Goal: Information Seeking & Learning: Compare options

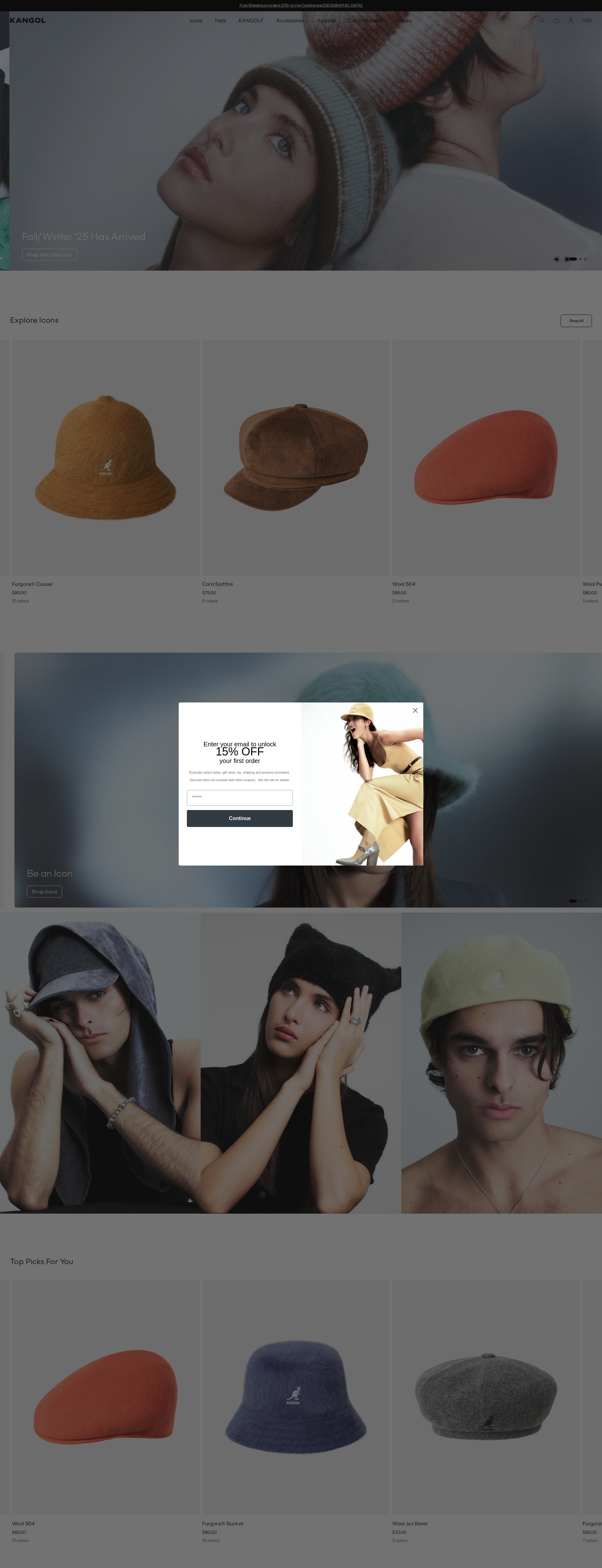
scroll to position [0, 129]
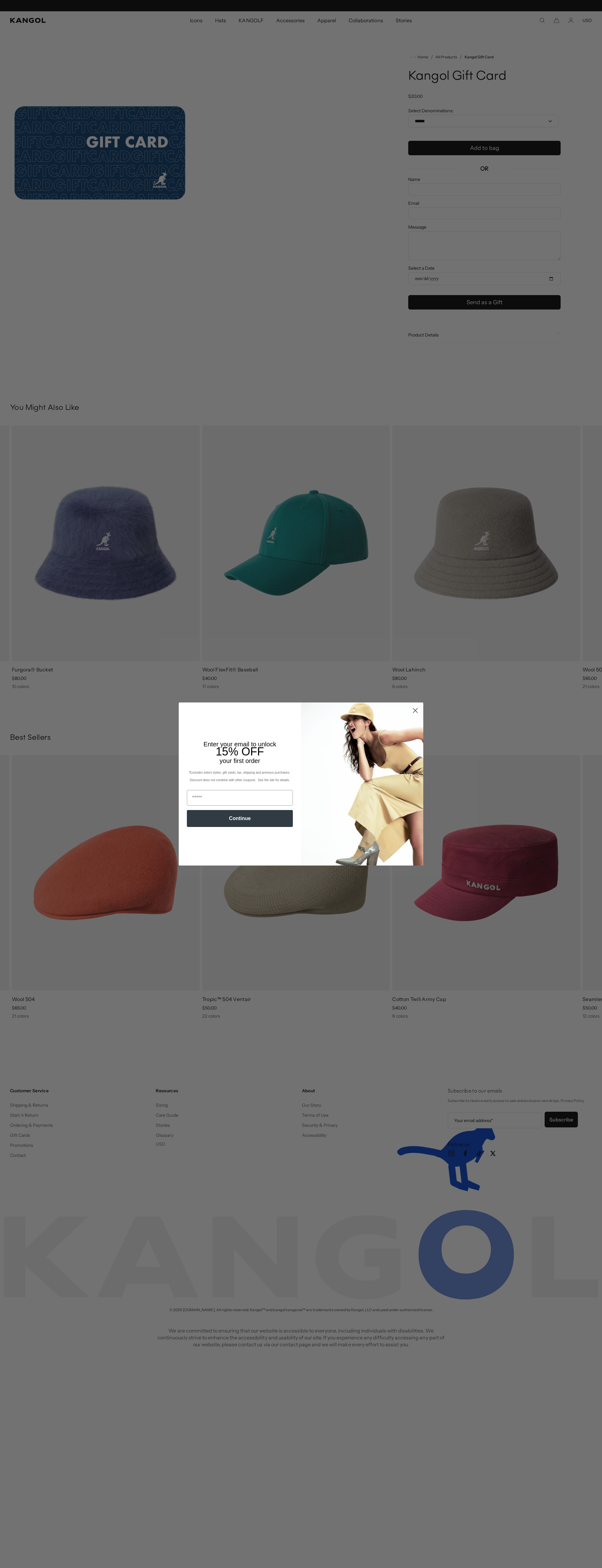
scroll to position [0, 129]
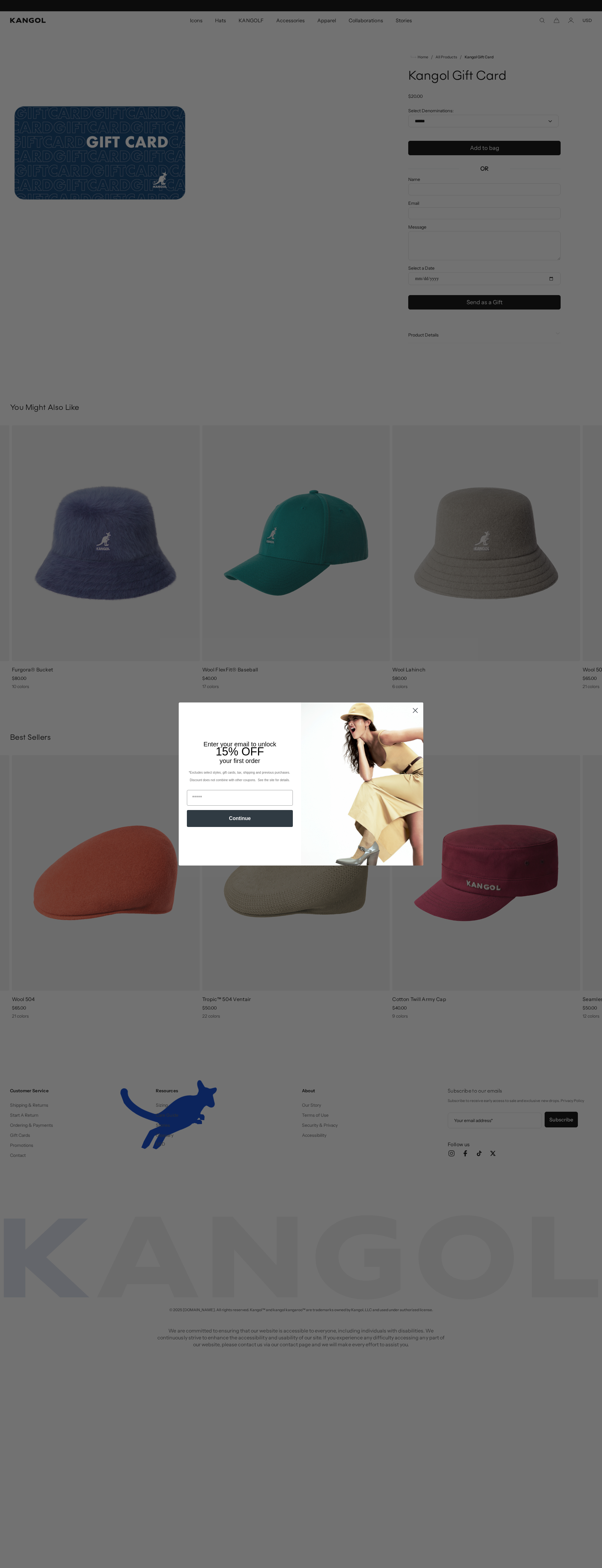
scroll to position [0, 129]
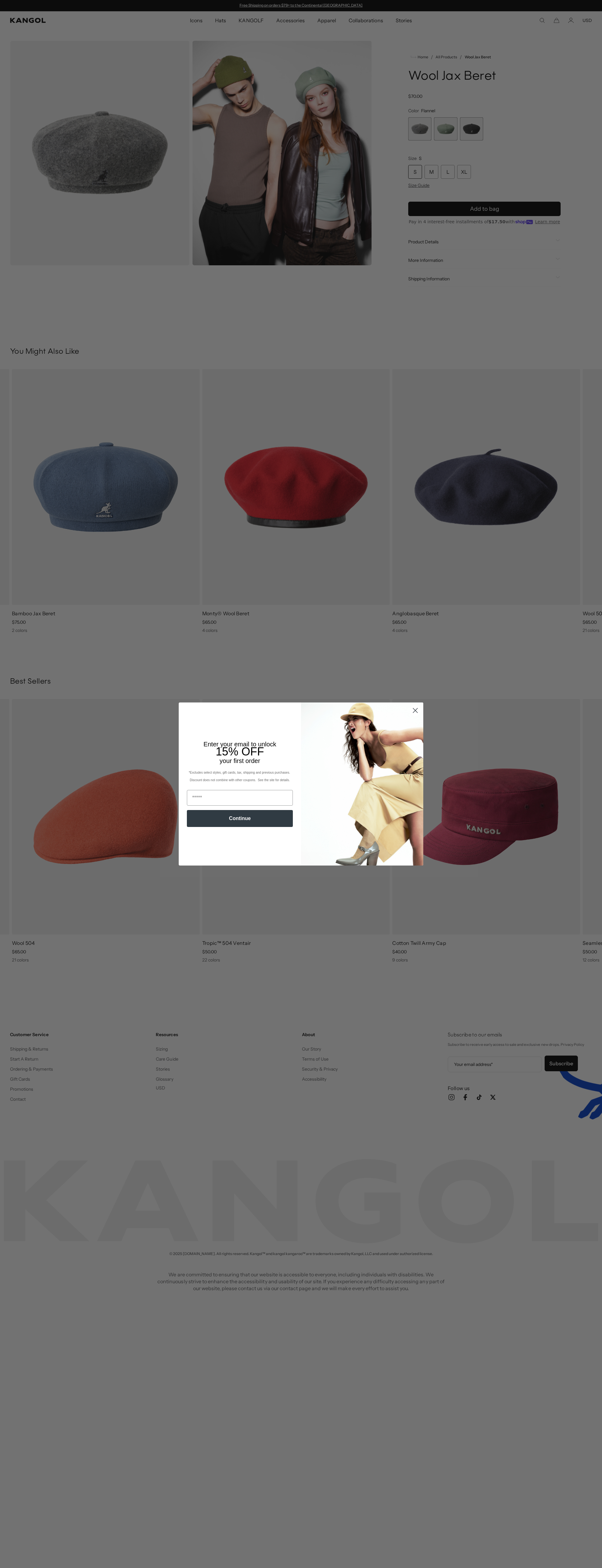
scroll to position [0, 129]
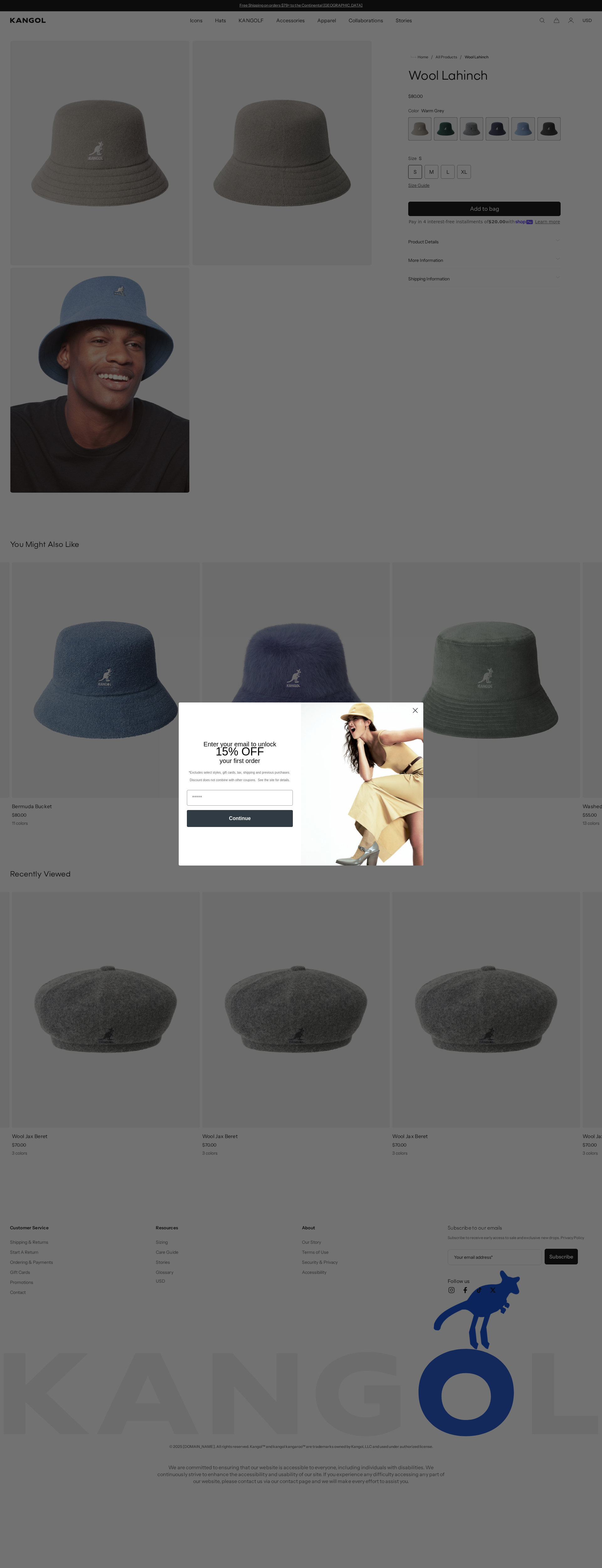
scroll to position [0, 129]
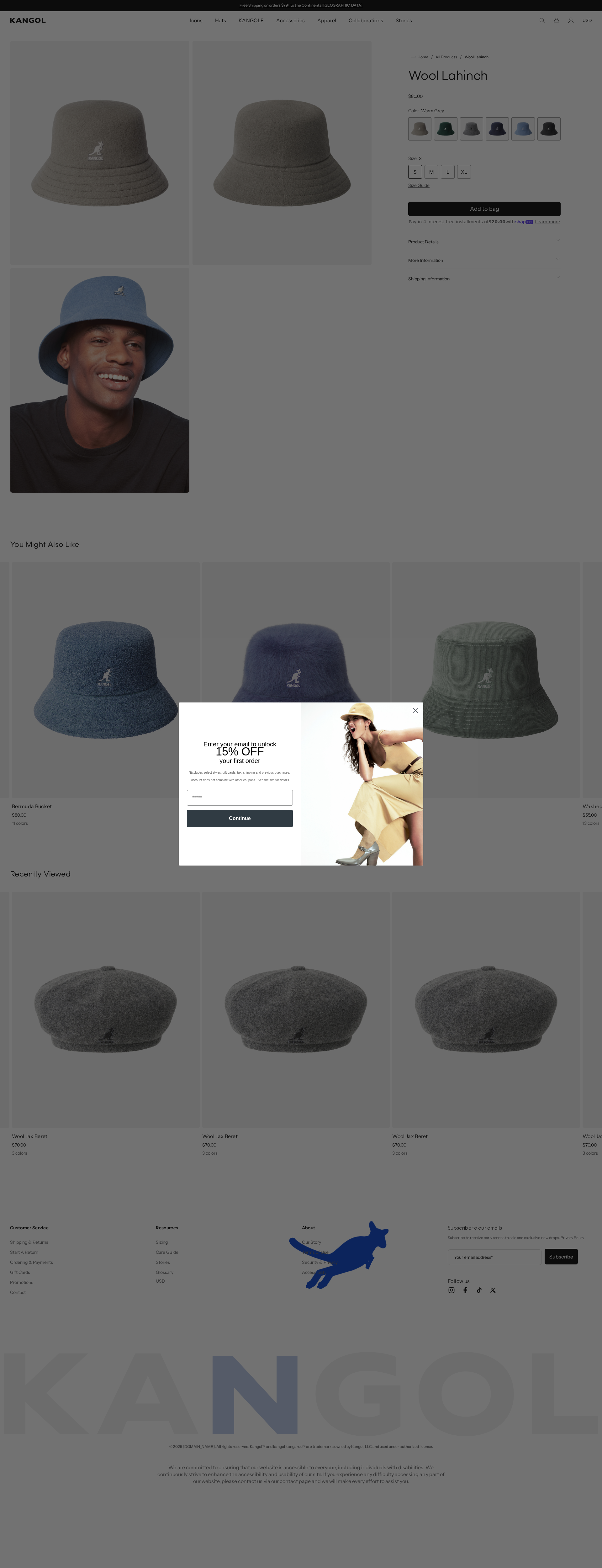
scroll to position [0, 129]
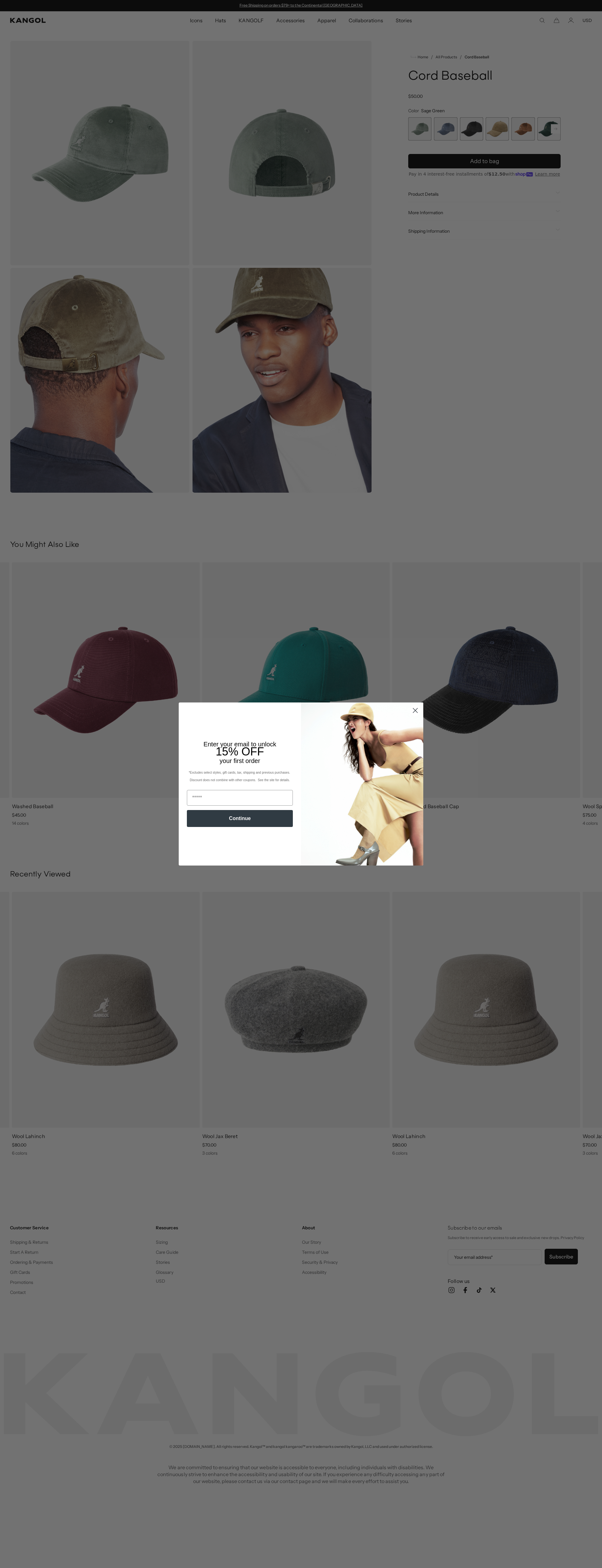
scroll to position [0, 129]
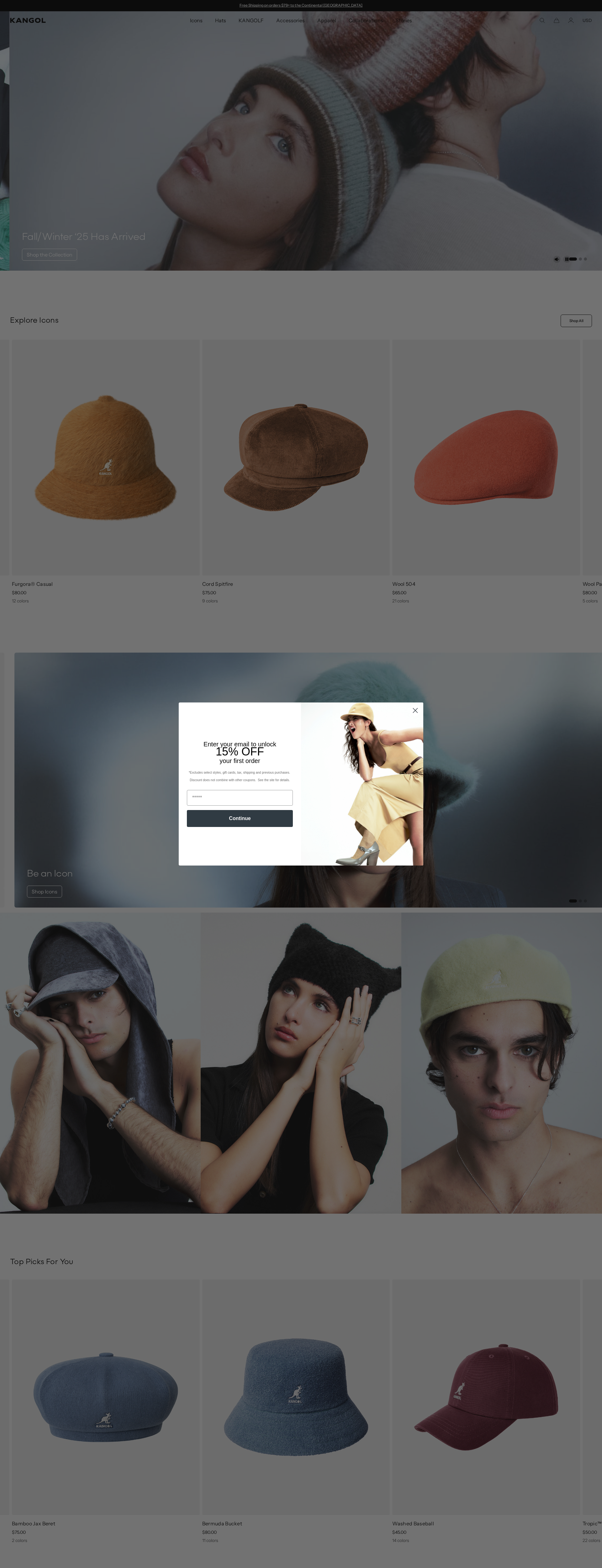
scroll to position [0, 129]
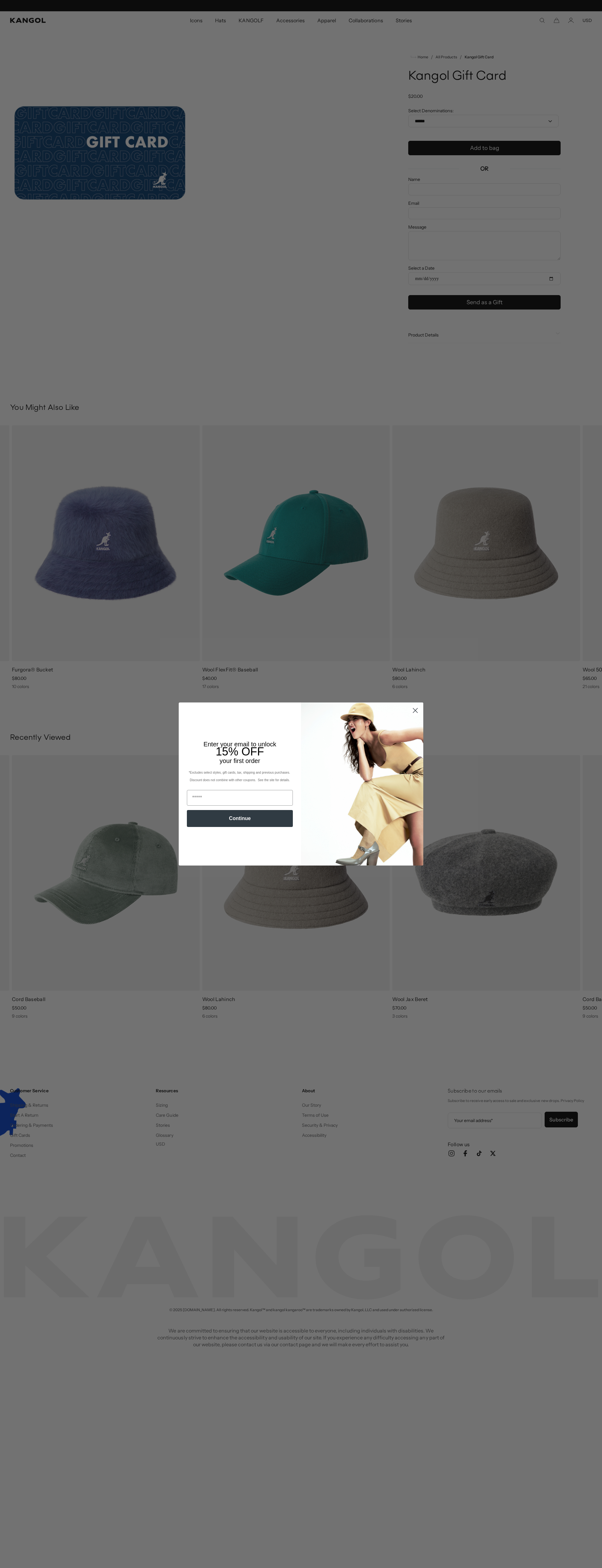
scroll to position [0, 129]
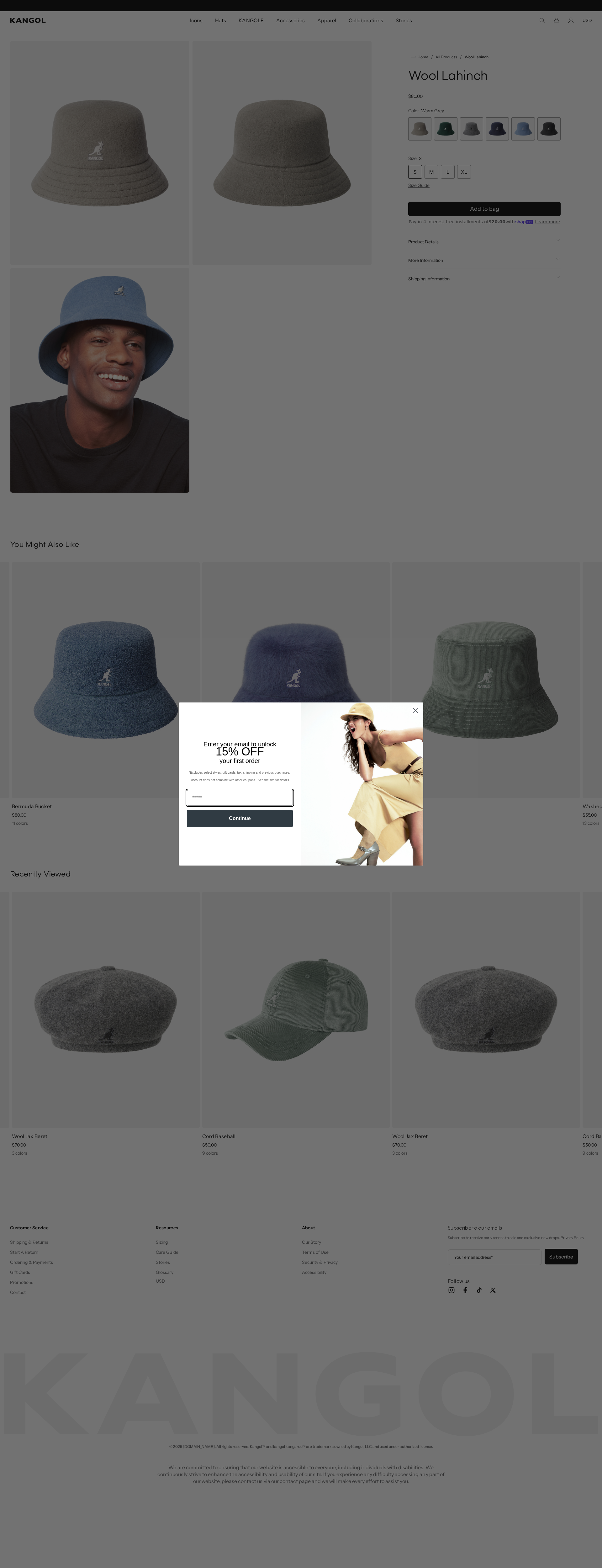
scroll to position [0, 129]
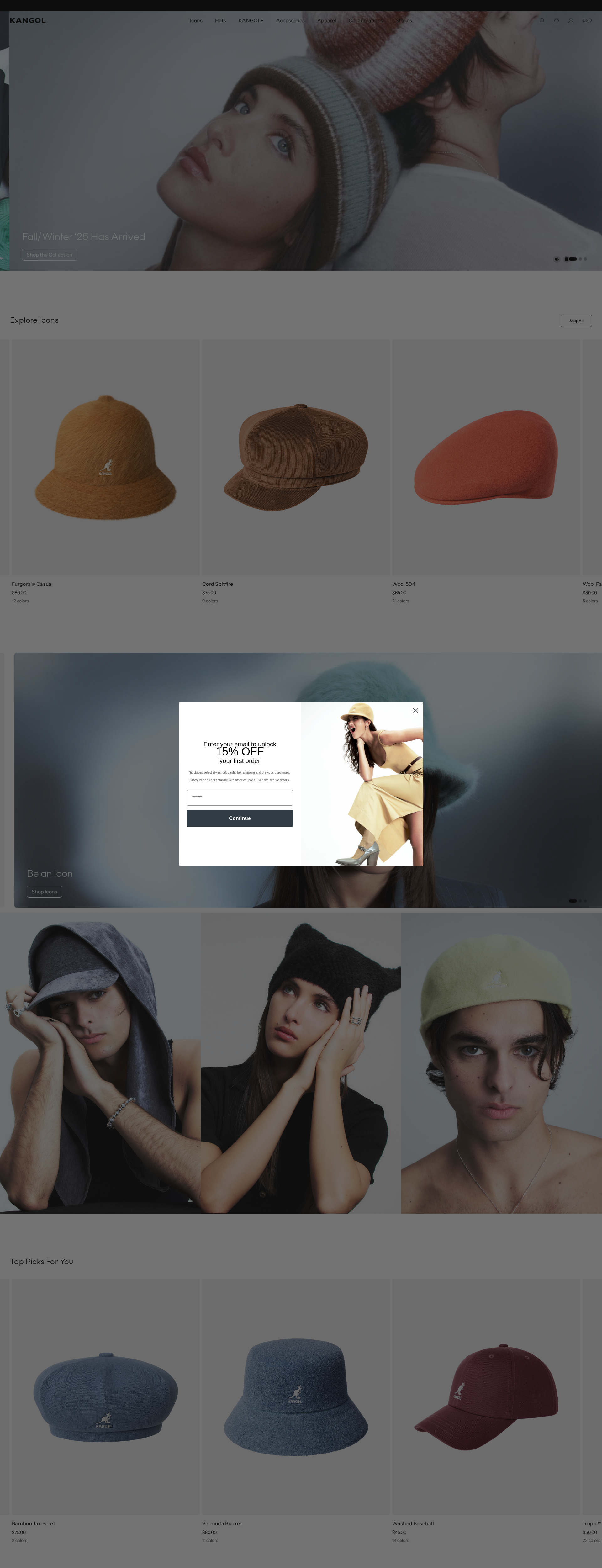
scroll to position [0, 129]
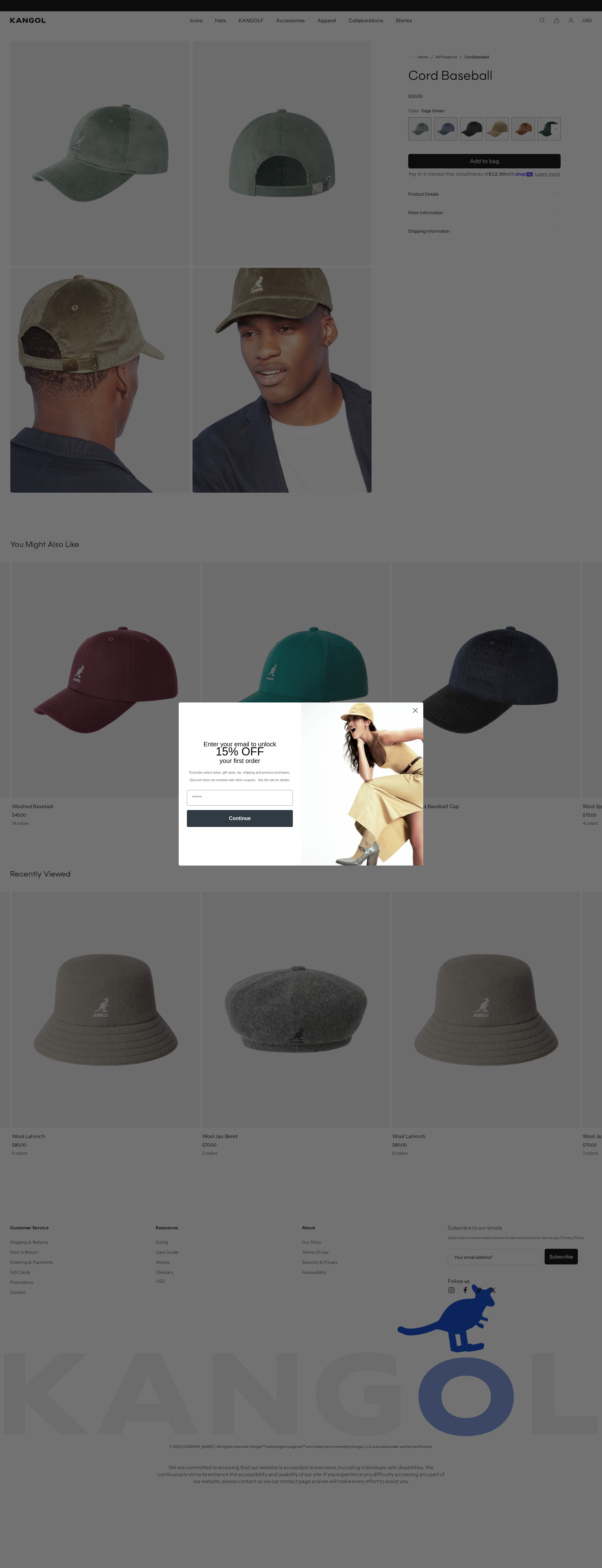
scroll to position [0, 129]
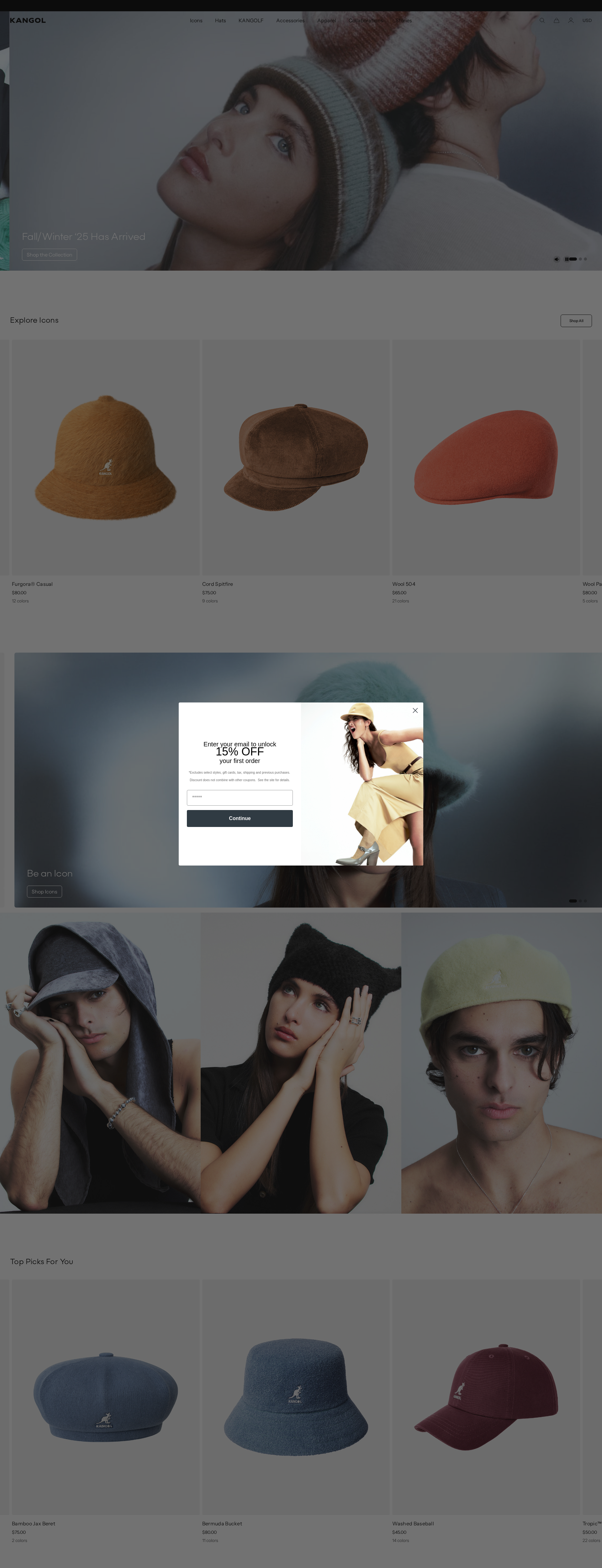
scroll to position [0, 129]
